Goal: Communication & Community: Answer question/provide support

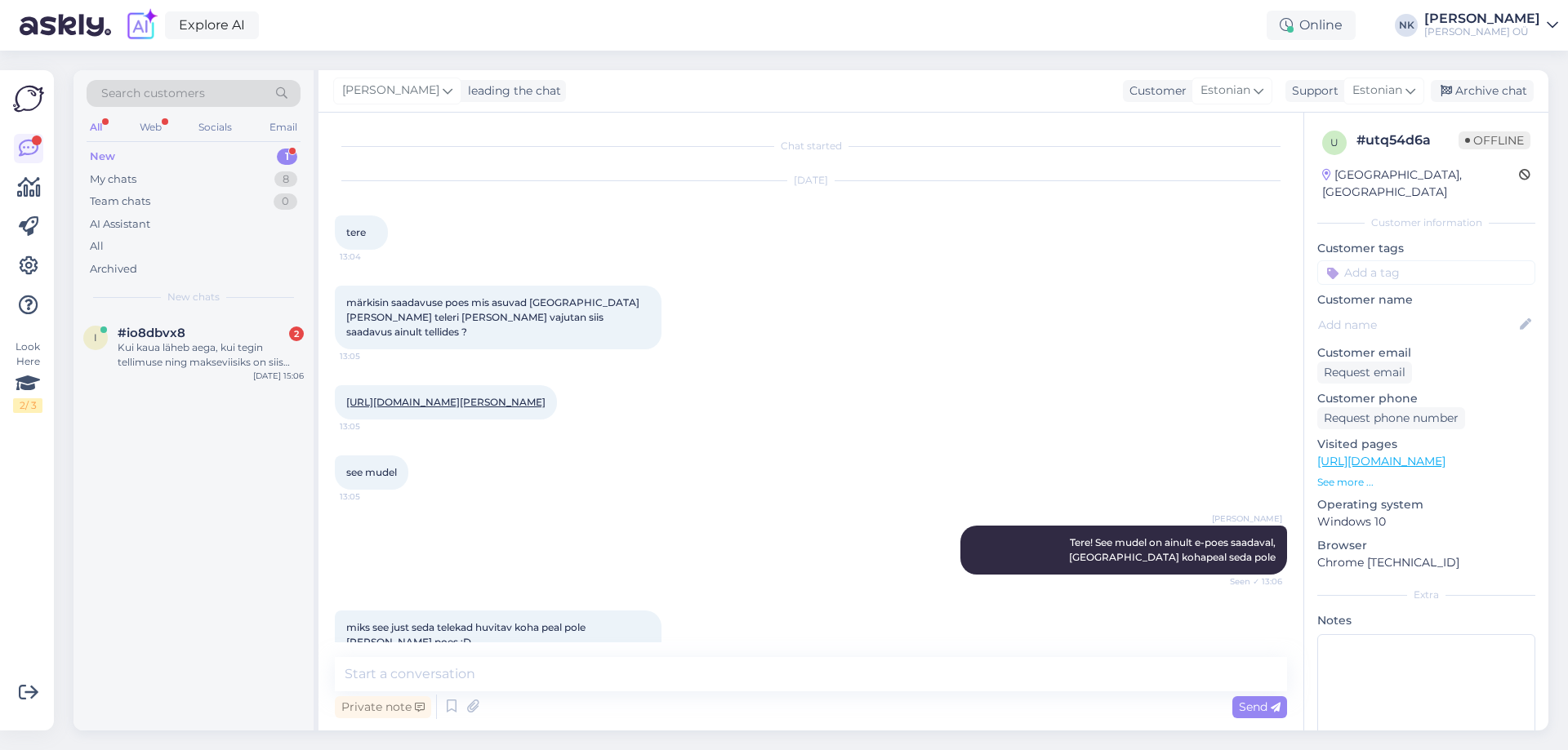
click at [250, 333] on div "#io8dbvx8 2" at bounding box center [210, 333] width 186 height 15
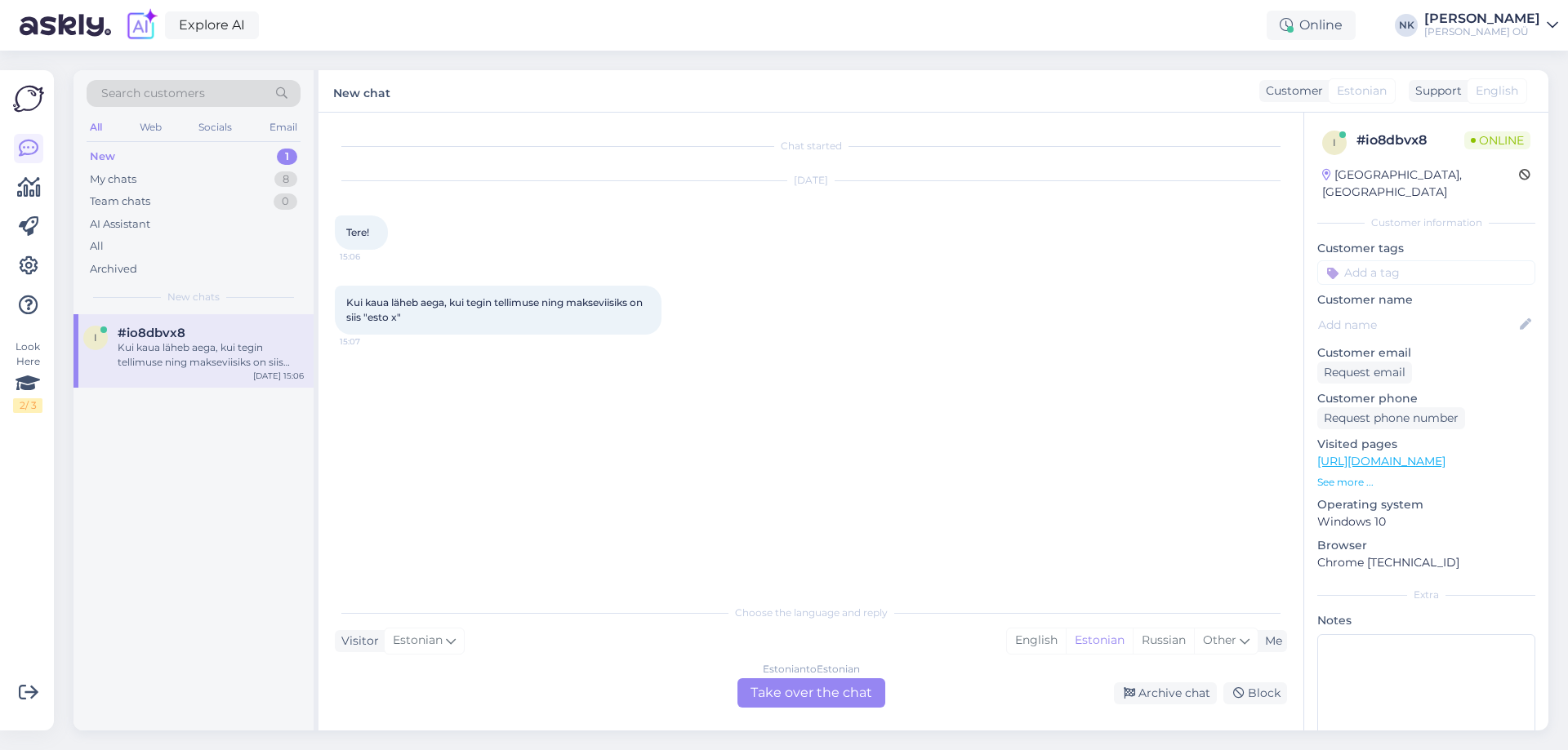
click at [1440, 454] on link "[URL][DOMAIN_NAME]" at bounding box center [1381, 461] width 128 height 15
click at [763, 683] on div "Estonian to Estonian Take over the chat" at bounding box center [810, 692] width 148 height 29
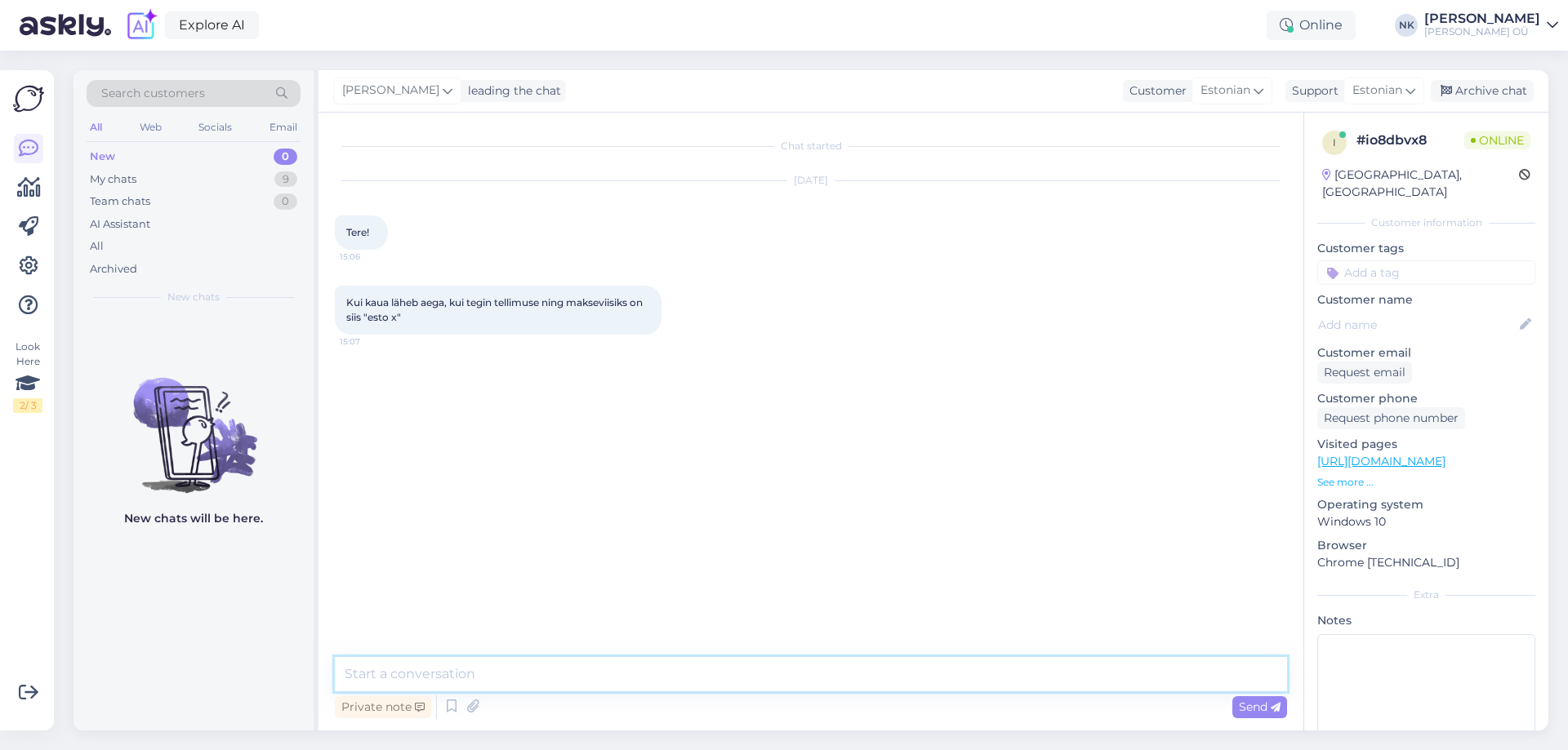
click at [645, 664] on textarea at bounding box center [810, 675] width 952 height 34
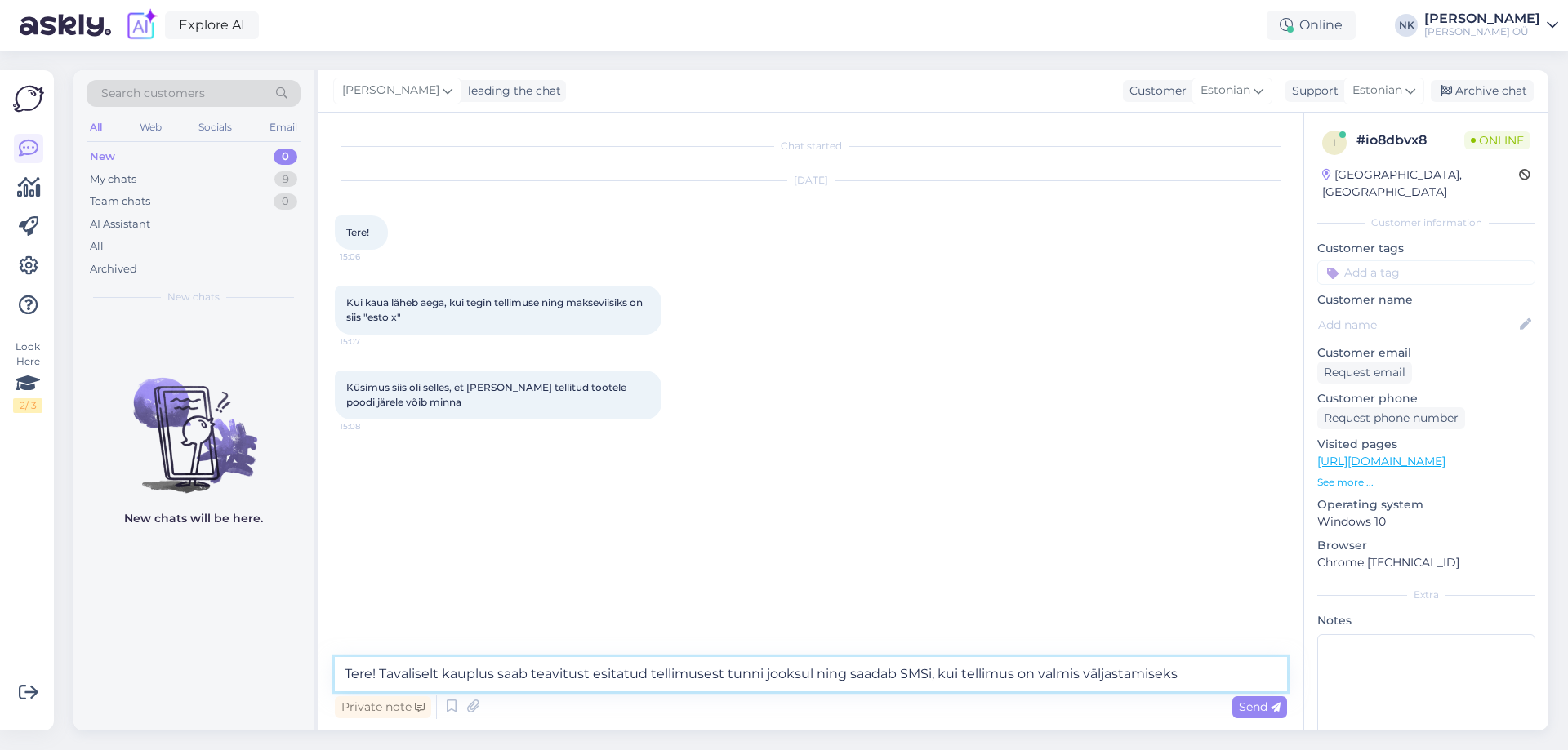
click at [727, 668] on textarea "Tere! Tavaliselt kauplus saab teavitust esitatud tellimusest tunni jooksul ning…" at bounding box center [810, 675] width 952 height 34
click at [719, 675] on textarea "Tere! Tavaliselt kauplus saab teavitust esitatud tellimusest tunni jooksul ning…" at bounding box center [810, 675] width 952 height 34
type textarea "Tere! Tavaliselt kauplus saab teavitust esitatud tellimusest hiljemalt tunni jo…"
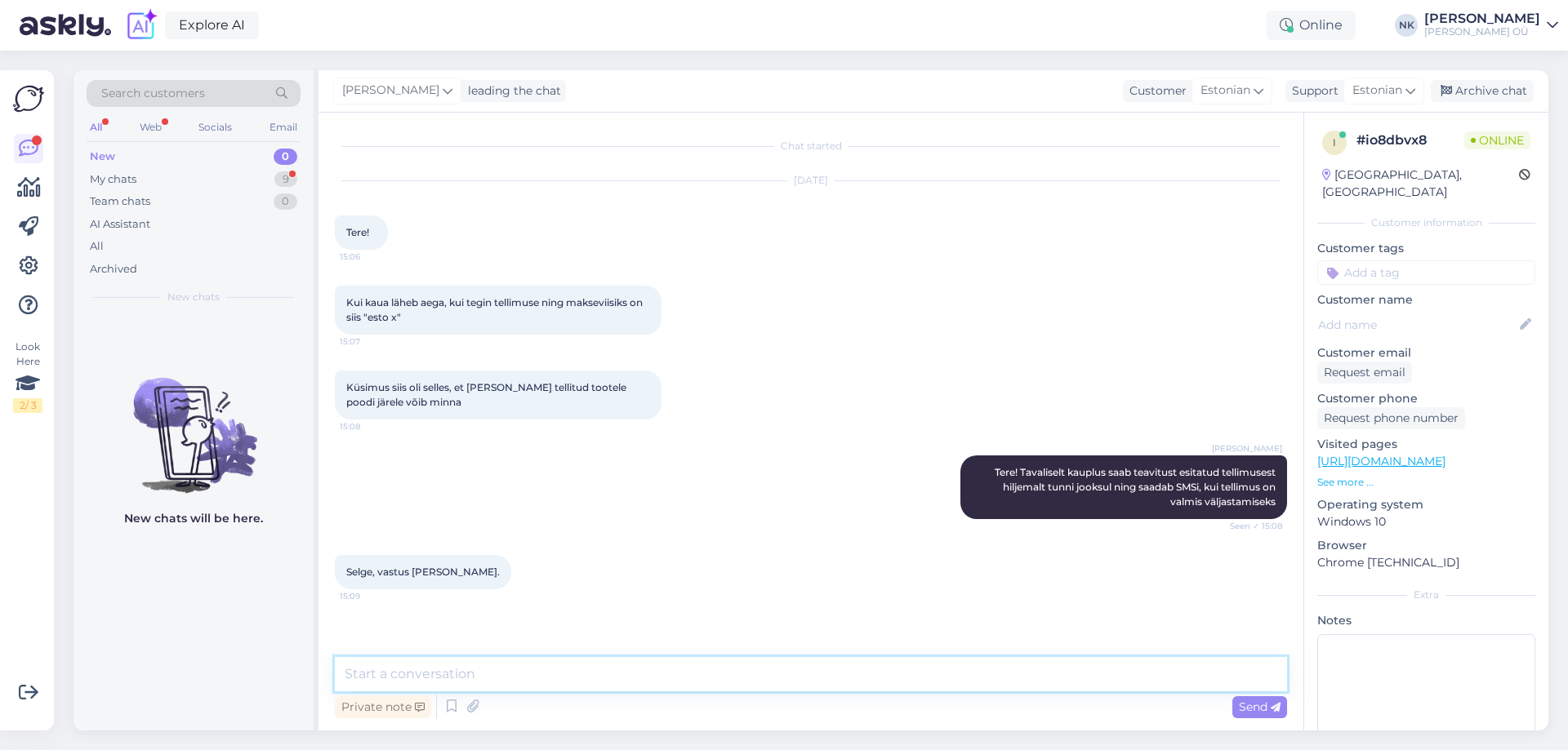
click at [428, 676] on textarea at bounding box center [810, 675] width 952 height 34
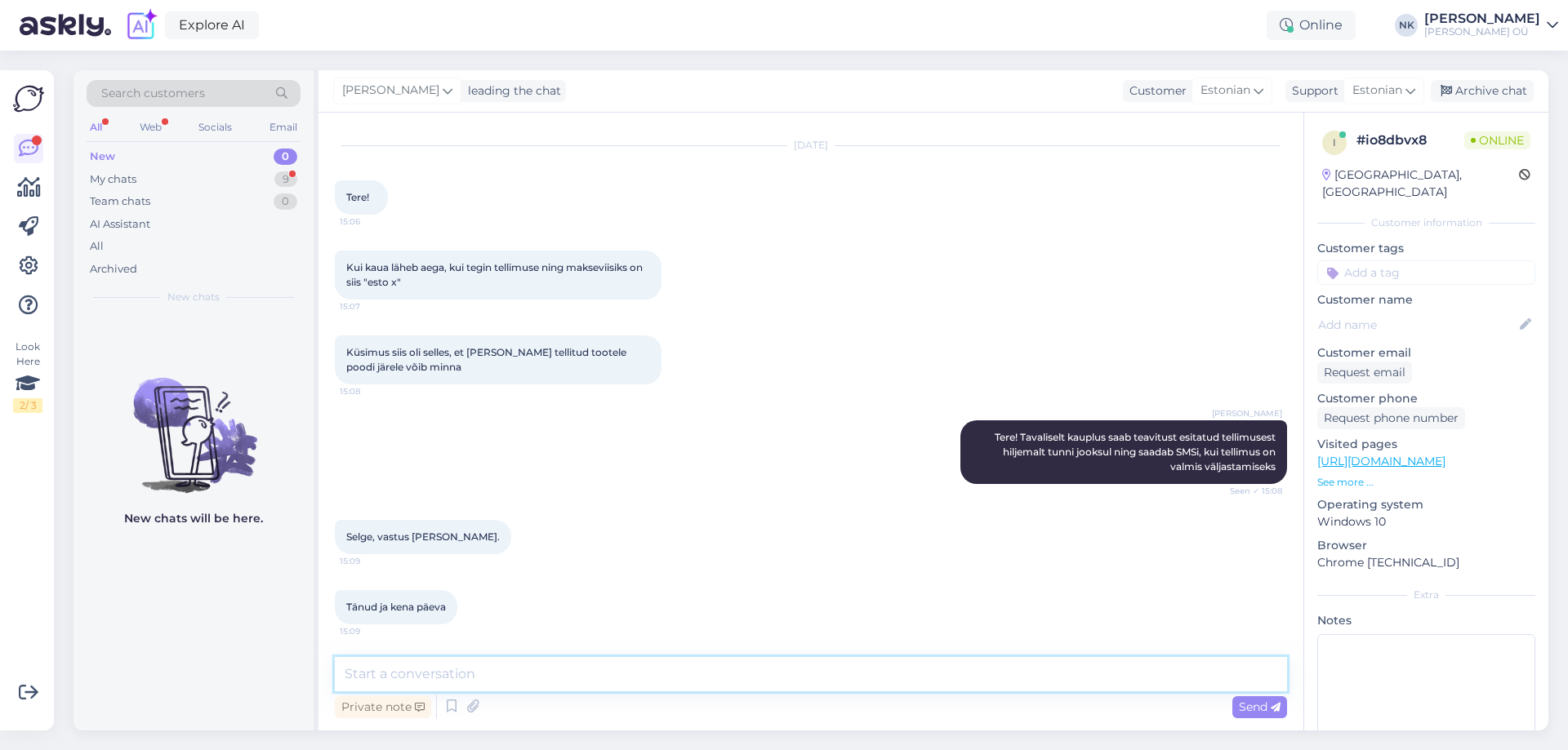
click at [536, 662] on textarea at bounding box center [810, 675] width 952 height 34
type textarea "Palun, head päeva"
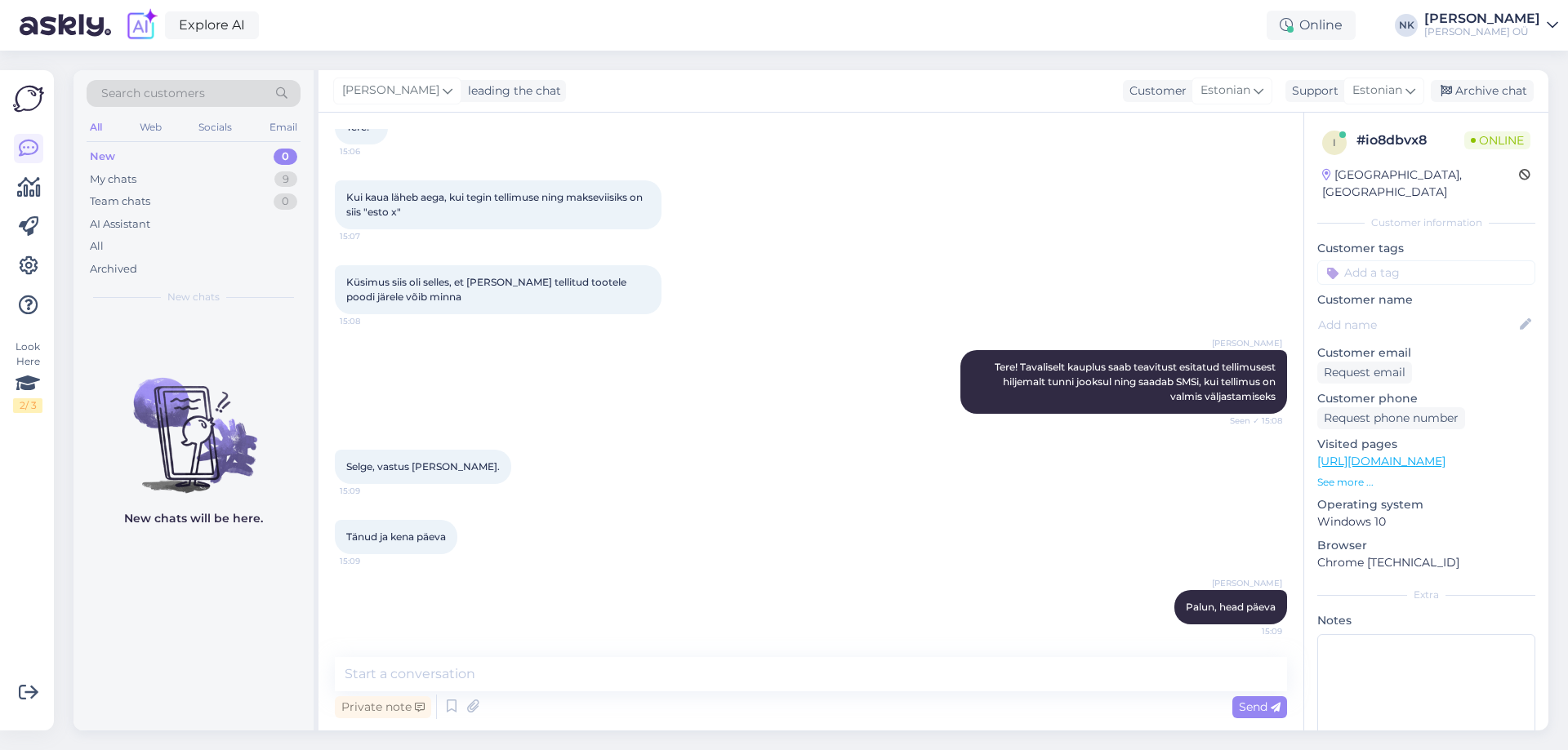
click at [1053, 427] on div "[PERSON_NAME] Tere! Tavaliselt kauplus saab teavitust esitatud tellimusest hilj…" at bounding box center [810, 382] width 952 height 100
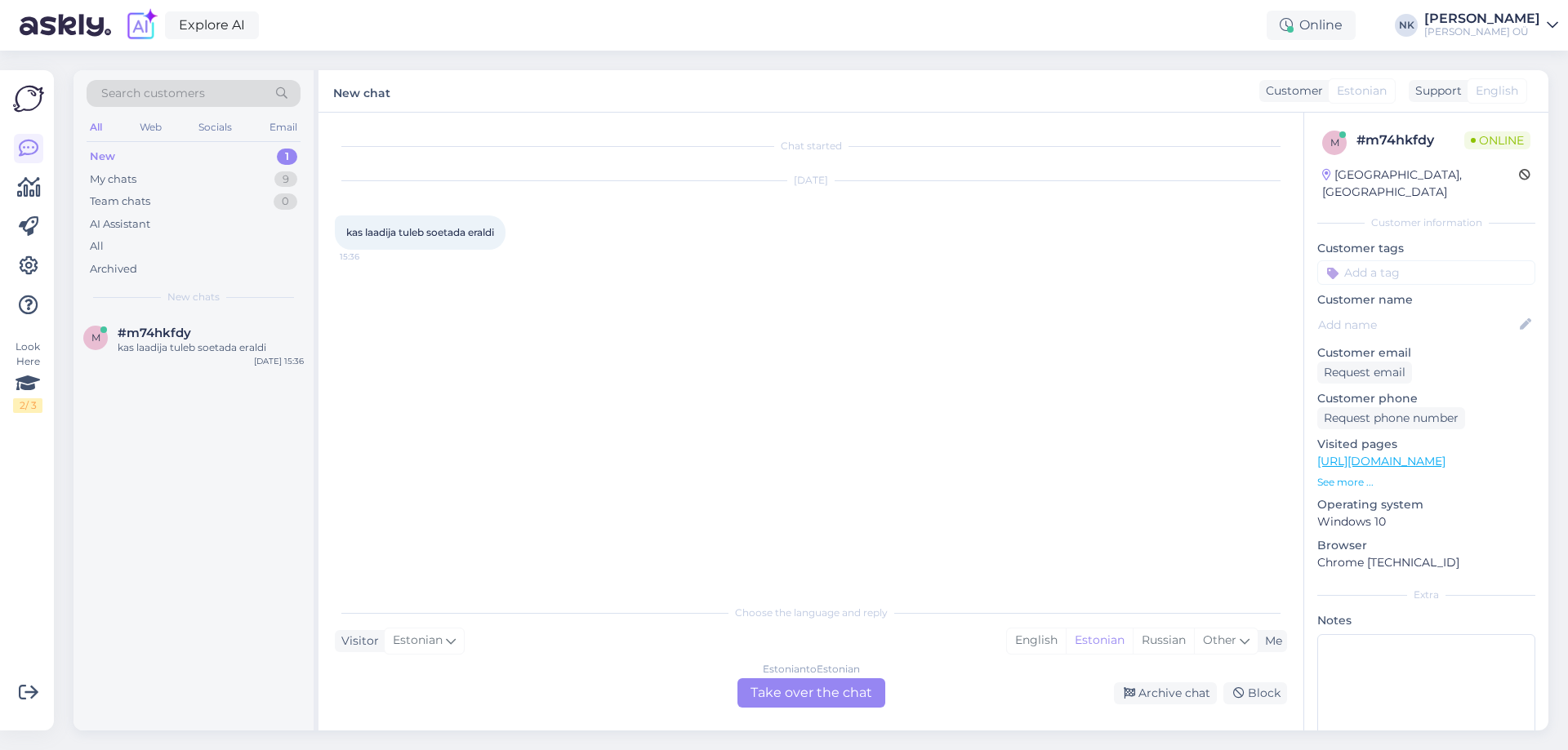
scroll to position [0, 0]
click at [1445, 454] on link "[URL][DOMAIN_NAME]" at bounding box center [1381, 461] width 128 height 15
click at [798, 702] on div "Estonian to Estonian Take over the chat" at bounding box center [810, 692] width 148 height 29
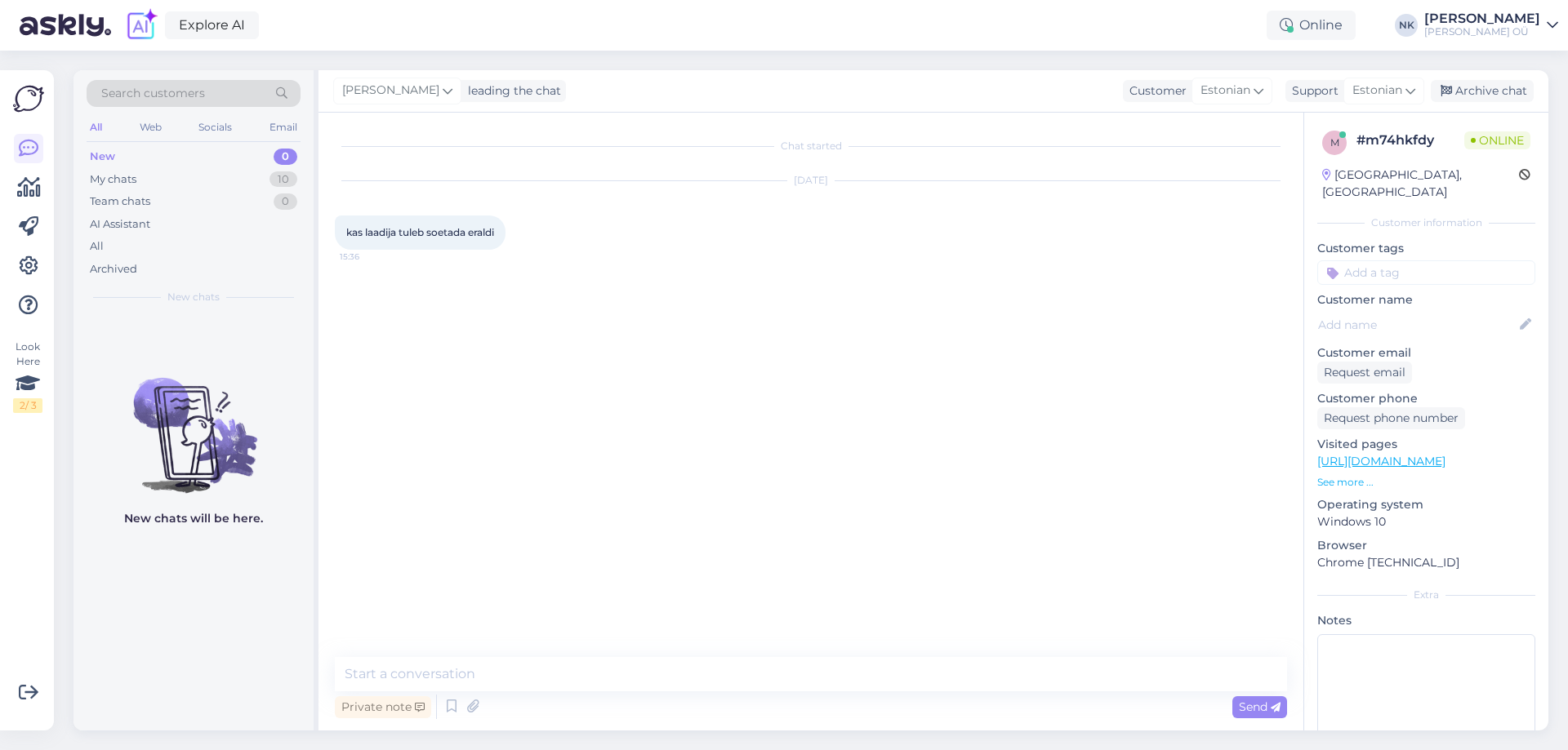
click at [759, 685] on textarea at bounding box center [810, 675] width 952 height 34
type textarea "Tere! Laadija on tootega kaasas"
click at [547, 680] on textarea at bounding box center [810, 675] width 952 height 34
type textarea "Palun"
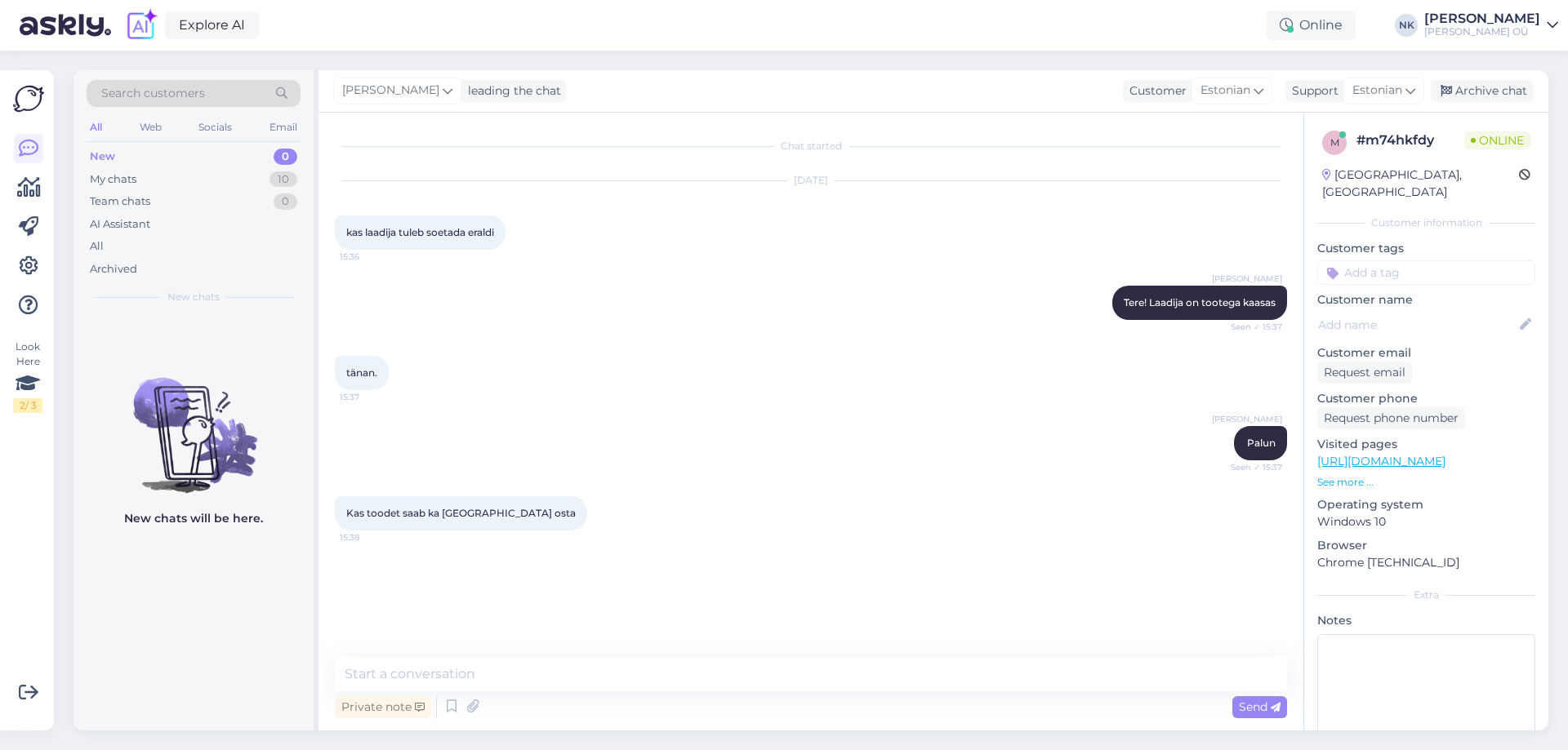
click at [1445, 454] on link "[URL][DOMAIN_NAME]" at bounding box center [1381, 461] width 128 height 15
click at [502, 680] on textarea at bounding box center [810, 675] width 952 height 34
type textarea "Jah, Pärnu Onoff poes on 2tk olemas"
click at [581, 666] on textarea at bounding box center [810, 675] width 952 height 34
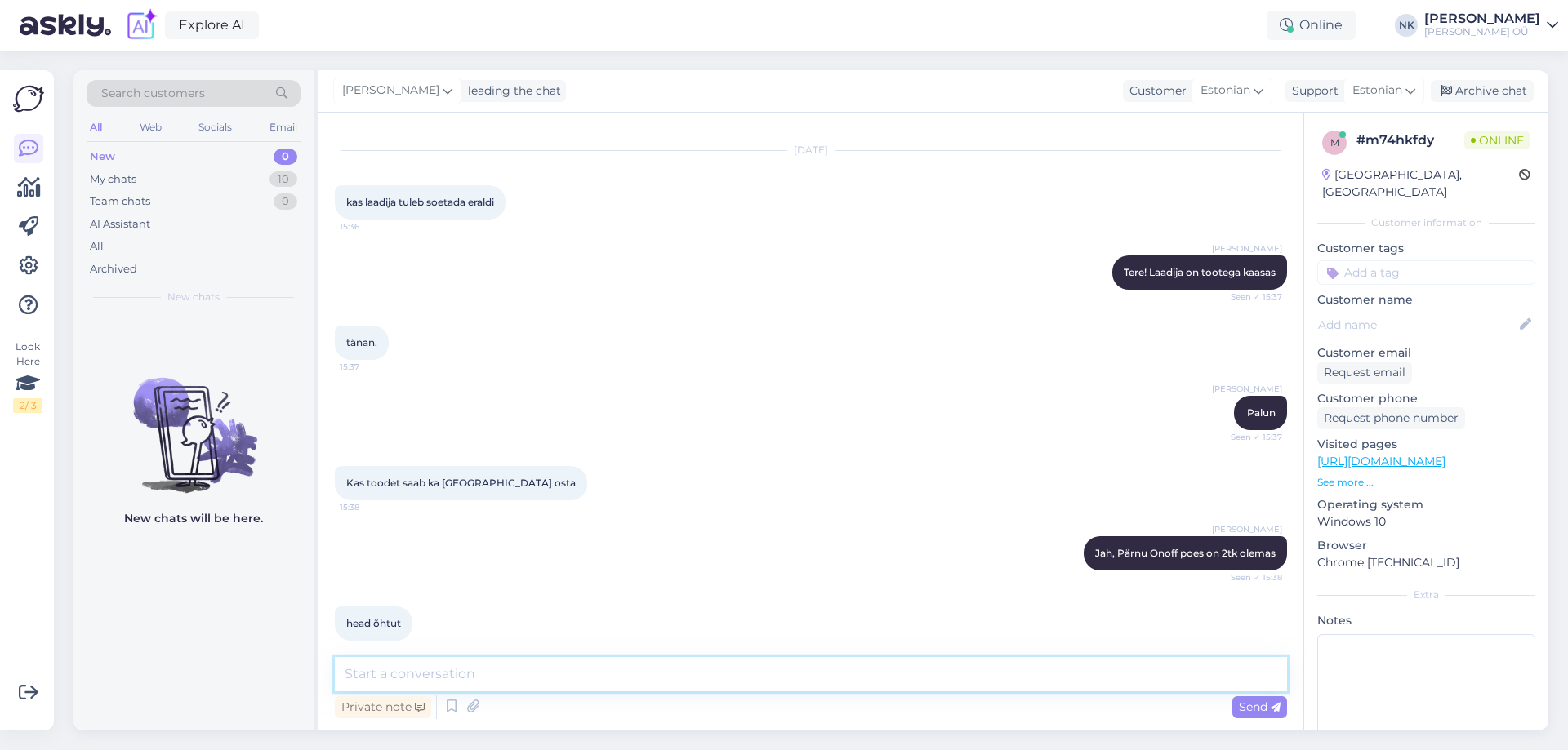
scroll to position [46, 0]
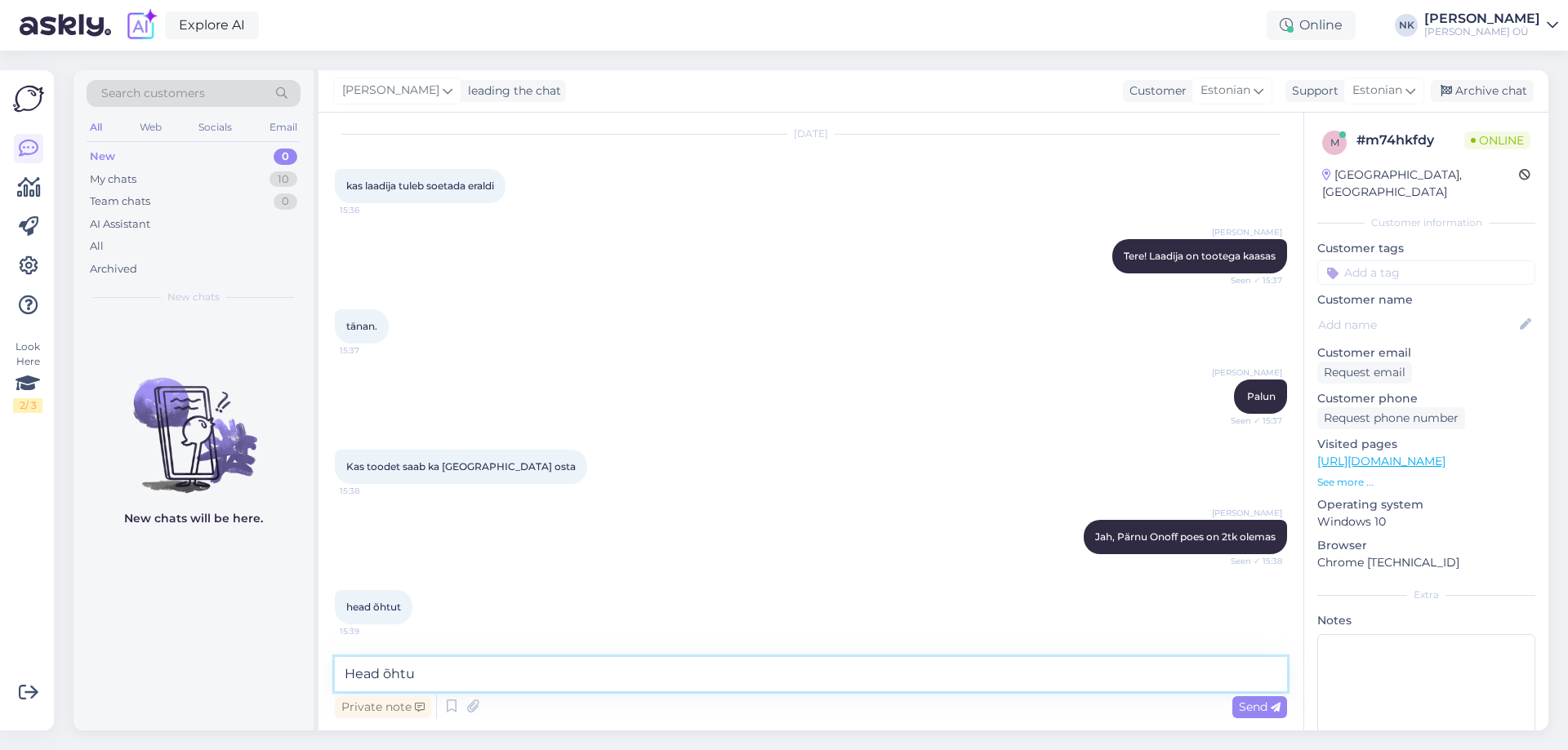
type textarea "Head õhtut"
